Goal: Task Accomplishment & Management: Manage account settings

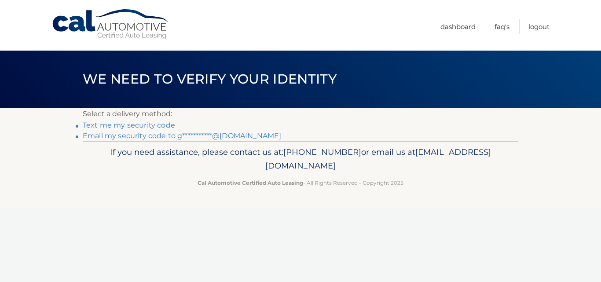
click at [151, 126] on link "Text me my security code" at bounding box center [129, 125] width 92 height 8
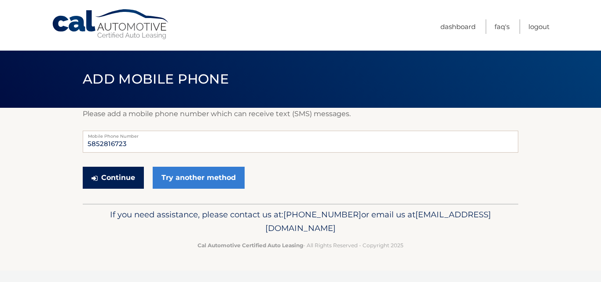
click at [118, 170] on button "Continue" at bounding box center [113, 178] width 61 height 22
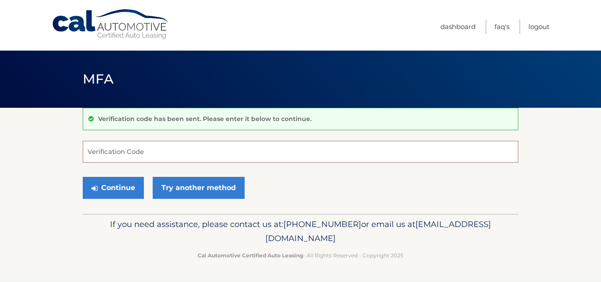
click at [111, 156] on input "Verification Code" at bounding box center [301, 152] width 436 height 22
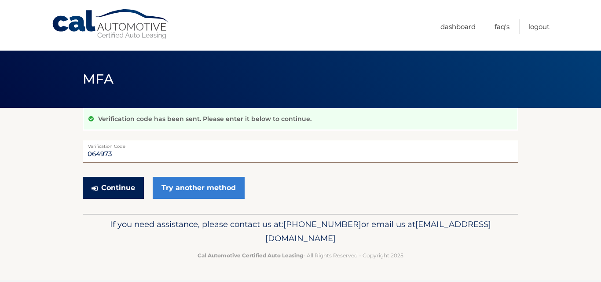
type input "064973"
click at [129, 188] on button "Continue" at bounding box center [113, 188] width 61 height 22
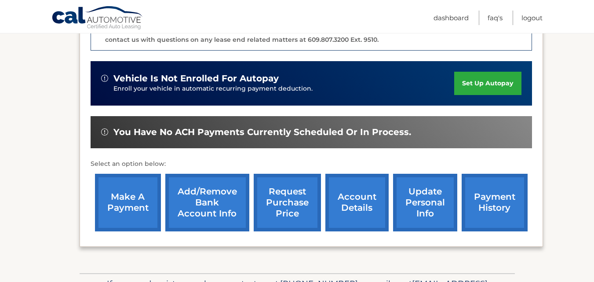
scroll to position [272, 0]
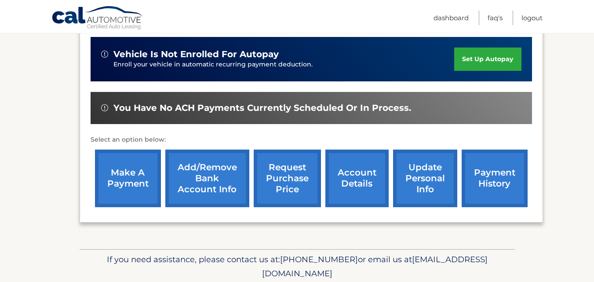
click at [292, 180] on link "request purchase price" at bounding box center [287, 179] width 67 height 58
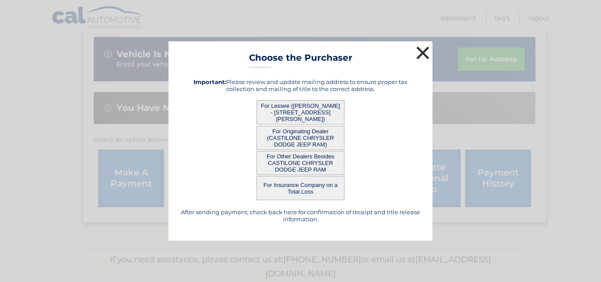
click at [422, 53] on button "×" at bounding box center [423, 53] width 18 height 18
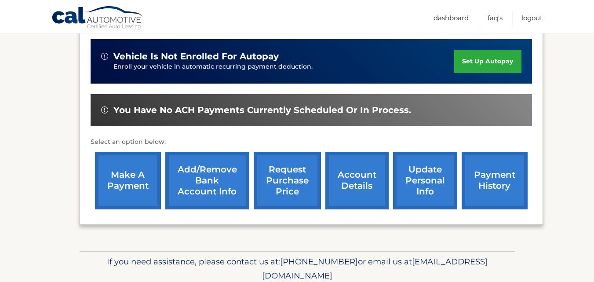
scroll to position [306, 0]
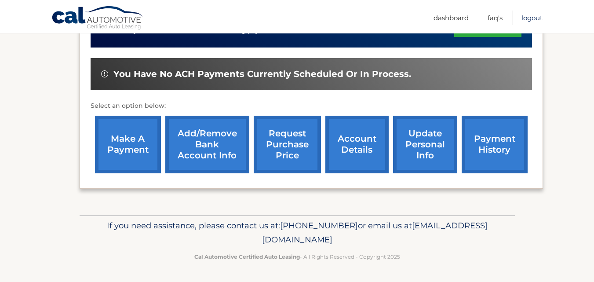
click at [534, 15] on link "Logout" at bounding box center [532, 18] width 21 height 15
